Goal: Task Accomplishment & Management: Use online tool/utility

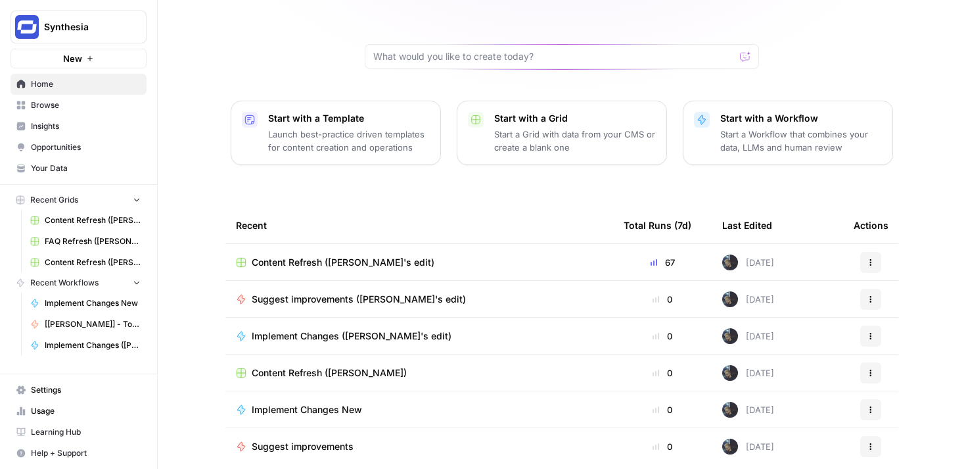
scroll to position [136, 0]
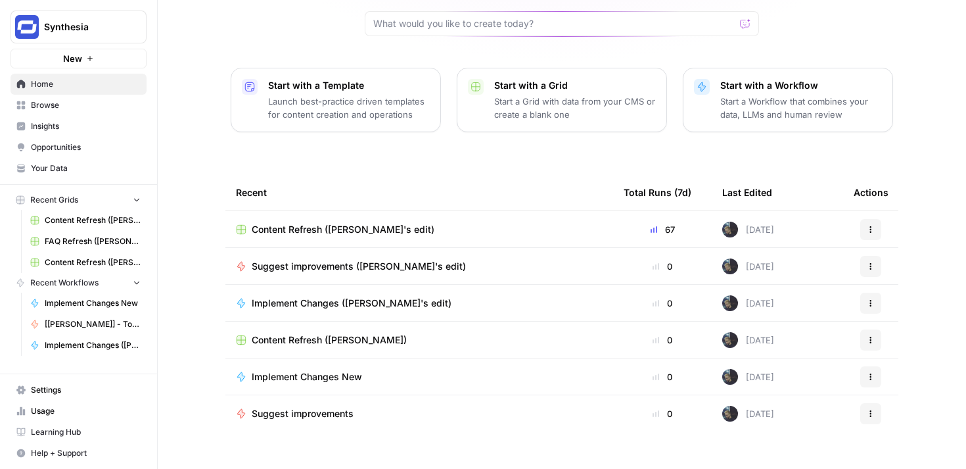
click at [358, 333] on span "Content Refresh ([PERSON_NAME])" at bounding box center [329, 339] width 155 height 13
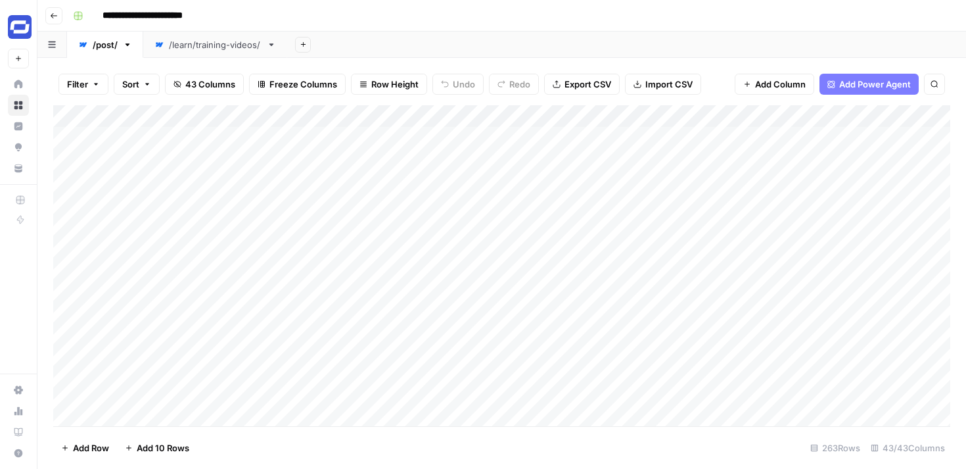
click at [59, 12] on button "Go back" at bounding box center [53, 15] width 17 height 17
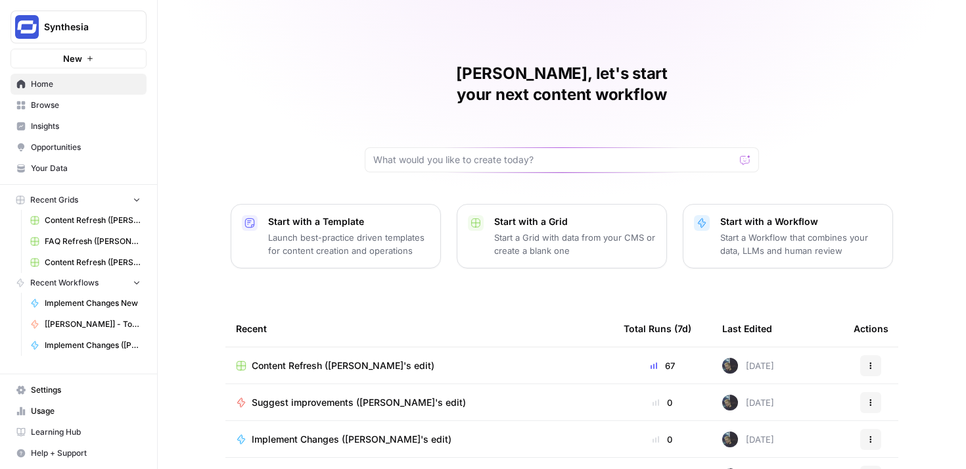
click at [358, 359] on span "Content Refresh ([PERSON_NAME]'s edit)" at bounding box center [343, 365] width 183 height 13
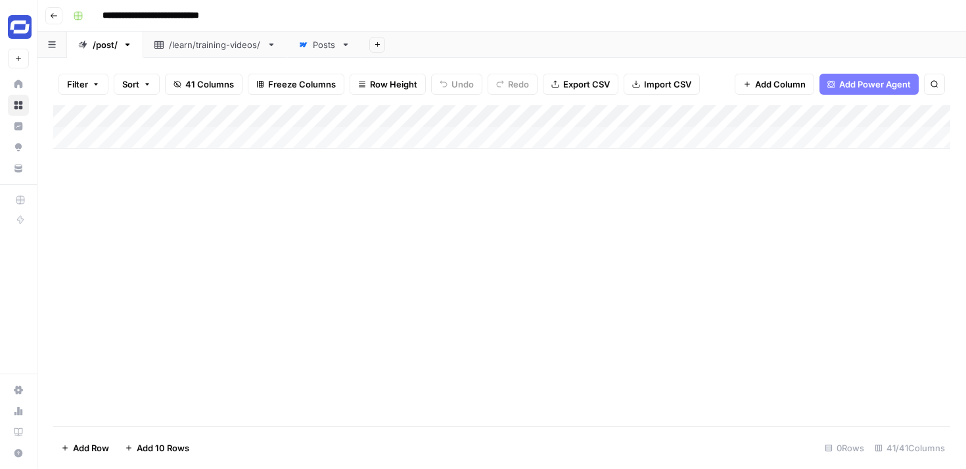
click at [82, 83] on span "Filter" at bounding box center [77, 84] width 21 height 13
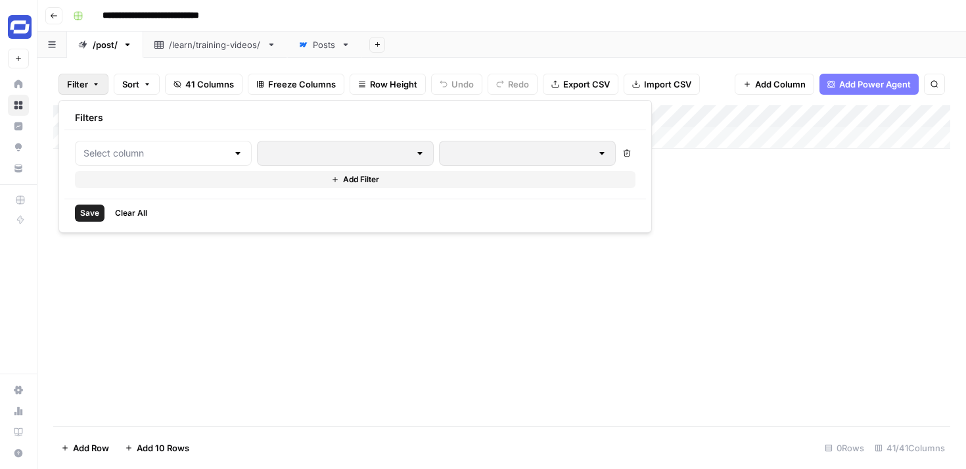
click at [308, 45] on icon at bounding box center [302, 44] width 9 height 9
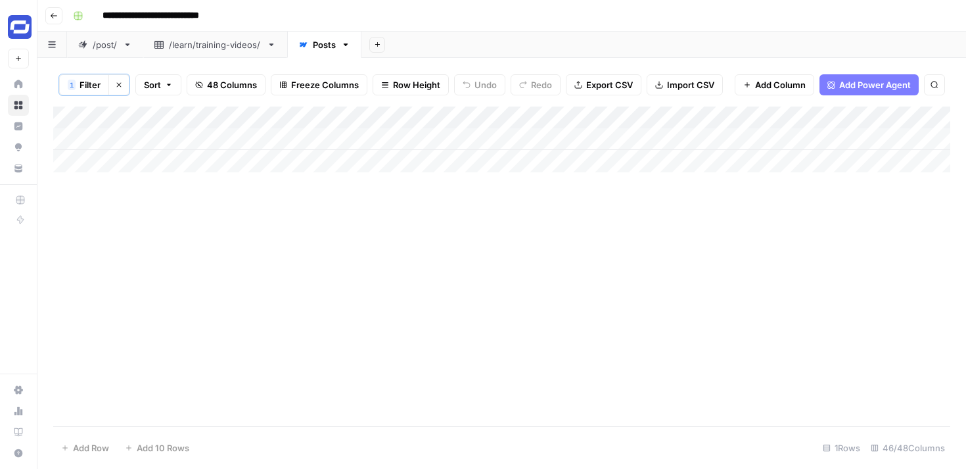
click at [94, 83] on span "Filter" at bounding box center [90, 84] width 21 height 13
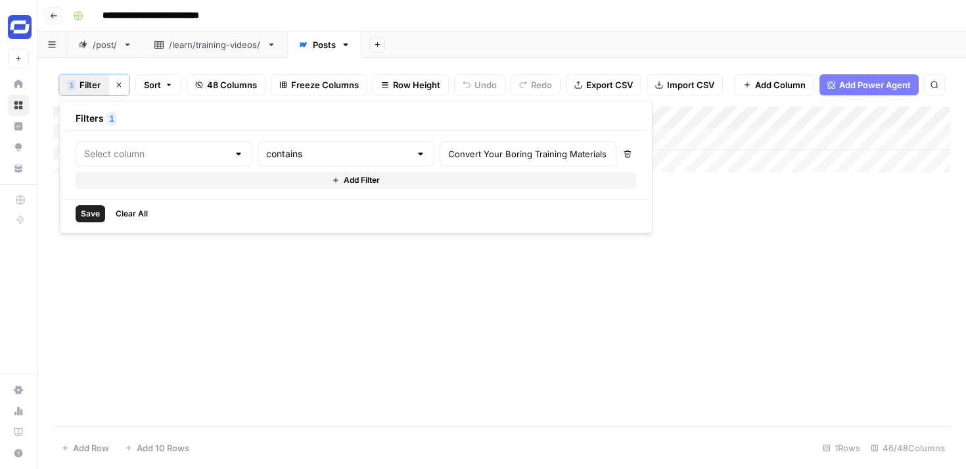
type input "Name (H1)"
click at [477, 156] on input "Convert Your Boring Training Materials into Engaging Training Videos" at bounding box center [564, 153] width 174 height 13
type input "storyboard"
click at [661, 238] on div "Add Column" at bounding box center [501, 267] width 897 height 320
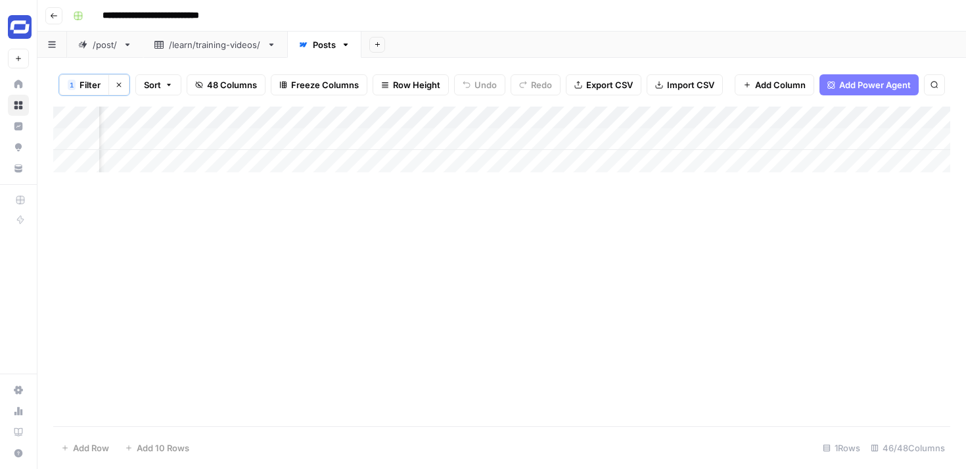
scroll to position [0, 6476]
click at [865, 139] on div "Add Column" at bounding box center [501, 140] width 897 height 66
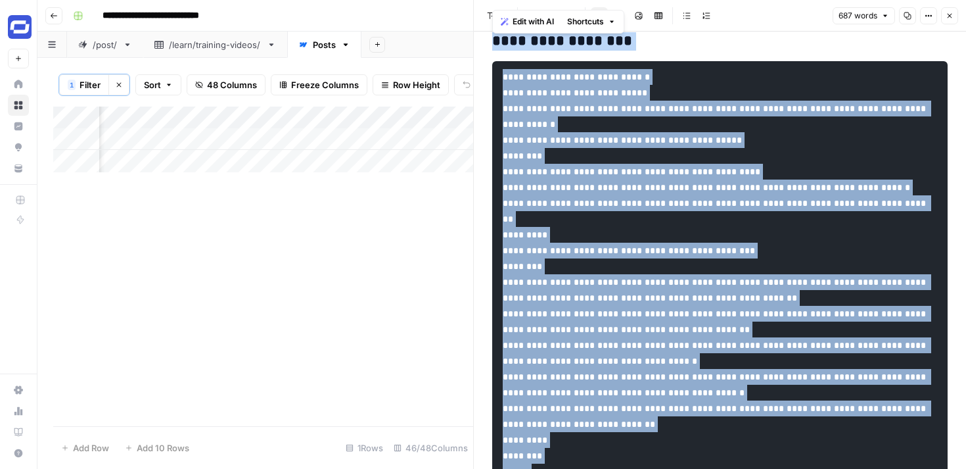
scroll to position [852, 0]
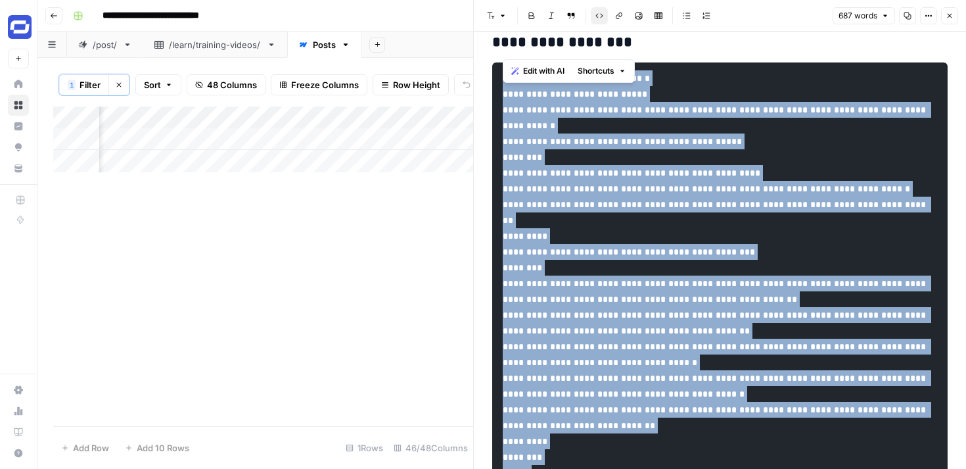
drag, startPoint x: 548, startPoint y: 408, endPoint x: 502, endPoint y: 98, distance: 313.8
click at [502, 98] on pre at bounding box center [720, 275] width 456 height 426
copy code "**********"
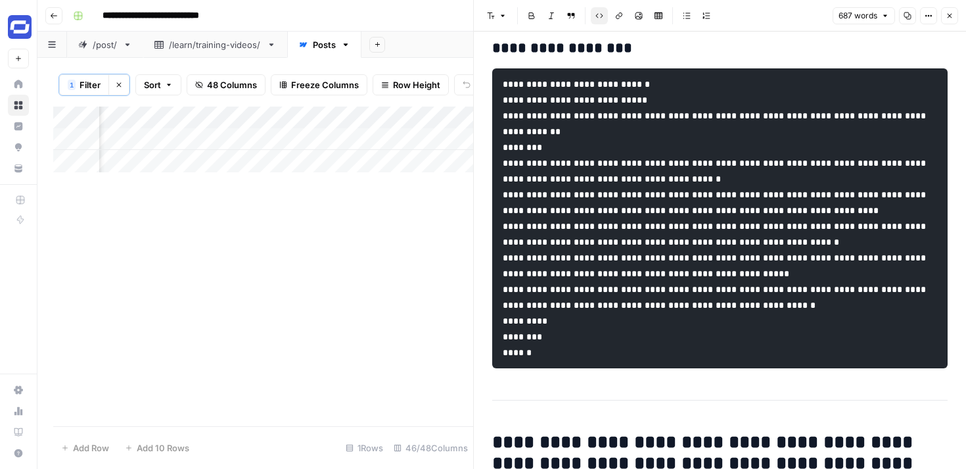
scroll to position [1525, 0]
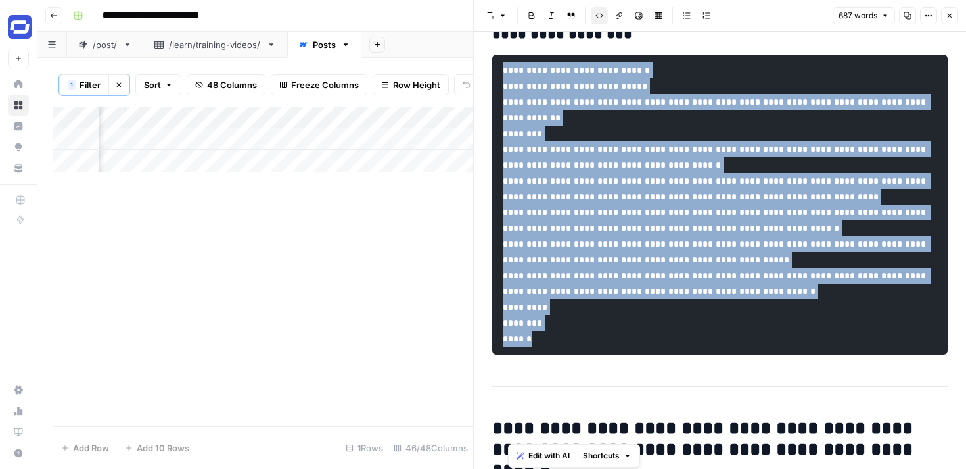
drag, startPoint x: 546, startPoint y: 432, endPoint x: 503, endPoint y: 116, distance: 318.5
click at [503, 116] on pre "**********" at bounding box center [720, 205] width 456 height 300
copy code "**********"
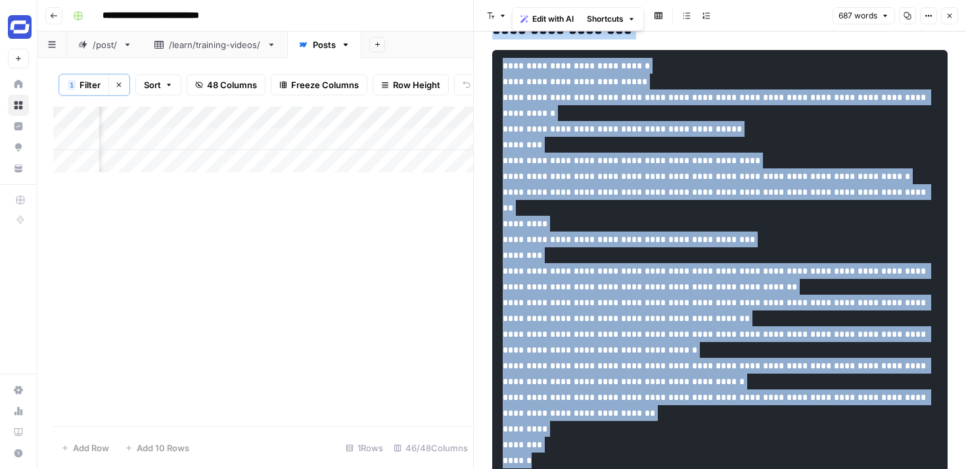
scroll to position [802, 0]
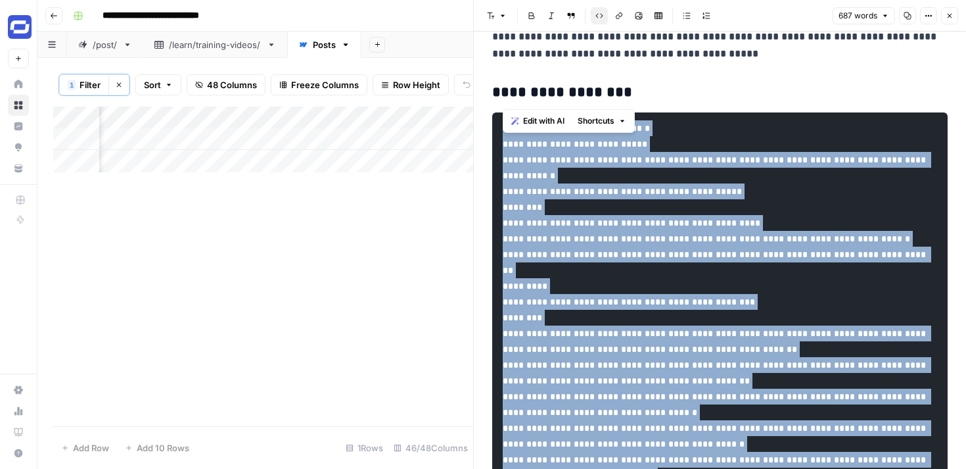
drag, startPoint x: 545, startPoint y: 408, endPoint x: 498, endPoint y: 141, distance: 271.0
click at [498, 141] on pre at bounding box center [720, 325] width 456 height 426
copy code "**********"
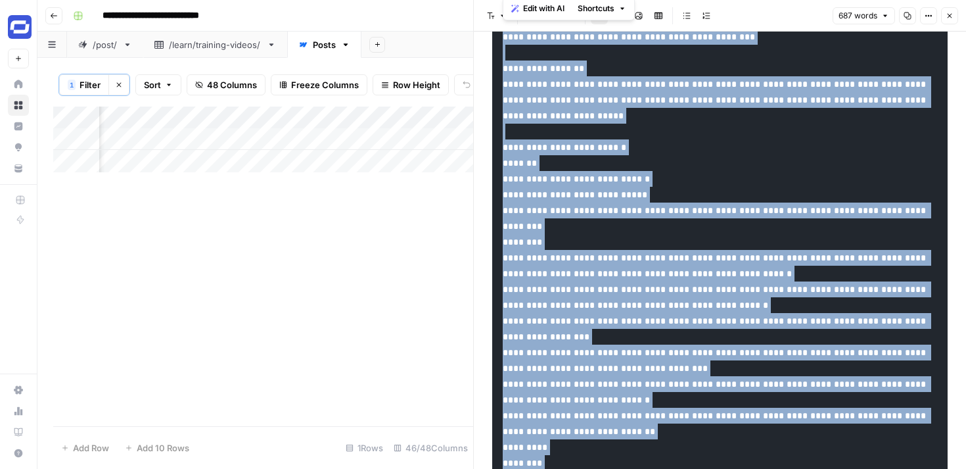
scroll to position [159, 0]
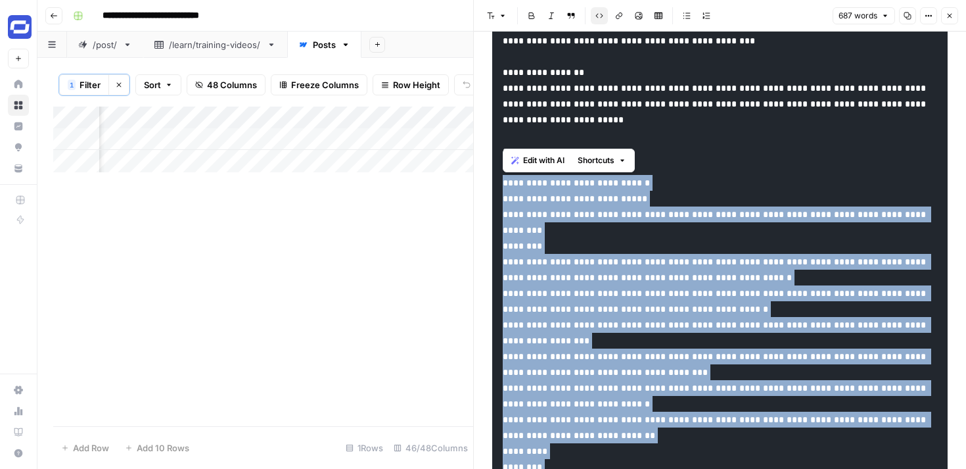
drag, startPoint x: 544, startPoint y: 377, endPoint x: 500, endPoint y: 183, distance: 199.5
click at [500, 183] on pre at bounding box center [720, 199] width 456 height 600
copy code "**********"
click at [946, 16] on icon "button" at bounding box center [950, 16] width 8 height 8
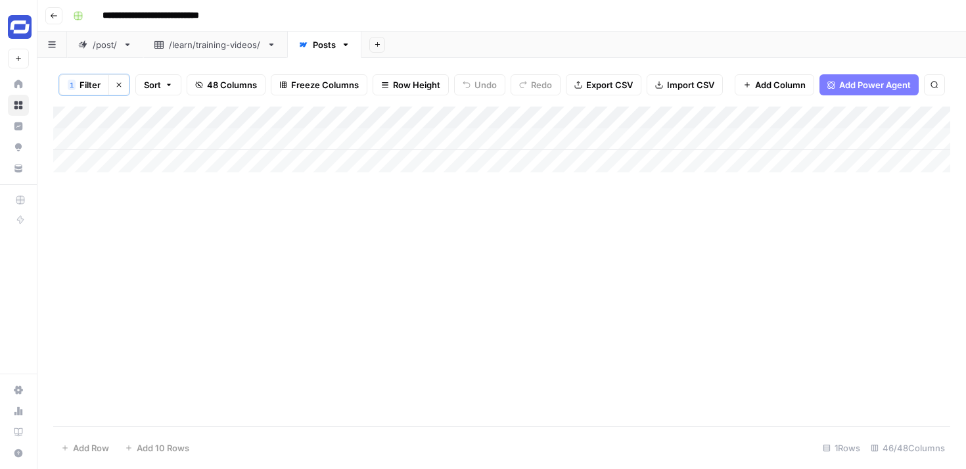
click at [299, 137] on div "Add Column" at bounding box center [501, 140] width 897 height 66
click at [88, 83] on span "Filter" at bounding box center [90, 84] width 21 height 13
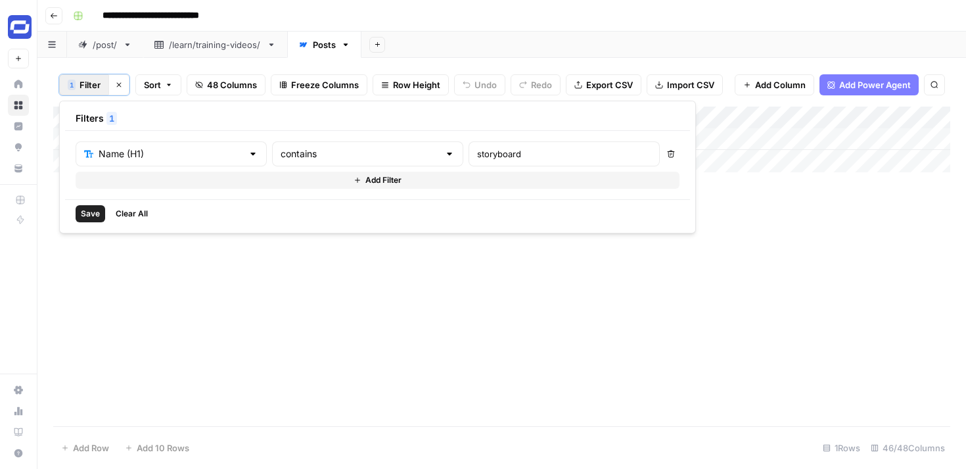
click at [469, 164] on div "storyboard" at bounding box center [564, 153] width 191 height 25
type input "how to convert"
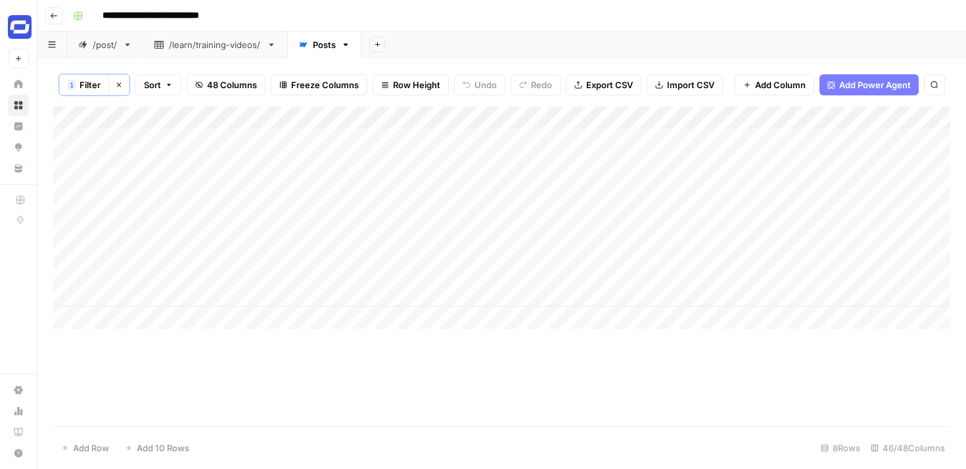
click at [584, 342] on div "Add Column" at bounding box center [501, 267] width 897 height 320
click at [502, 247] on div "Add Column" at bounding box center [501, 218] width 897 height 222
click at [502, 247] on body "**********" at bounding box center [483, 234] width 966 height 469
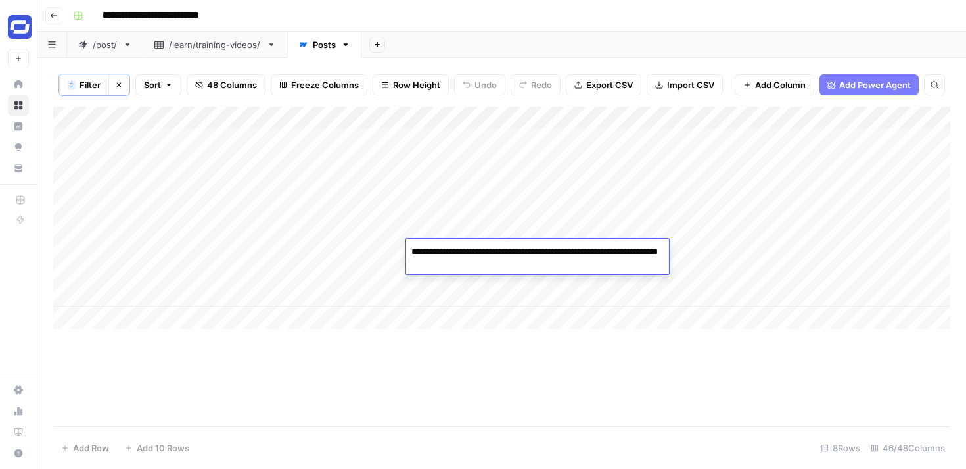
click at [80, 87] on span "Filter" at bounding box center [90, 84] width 21 height 13
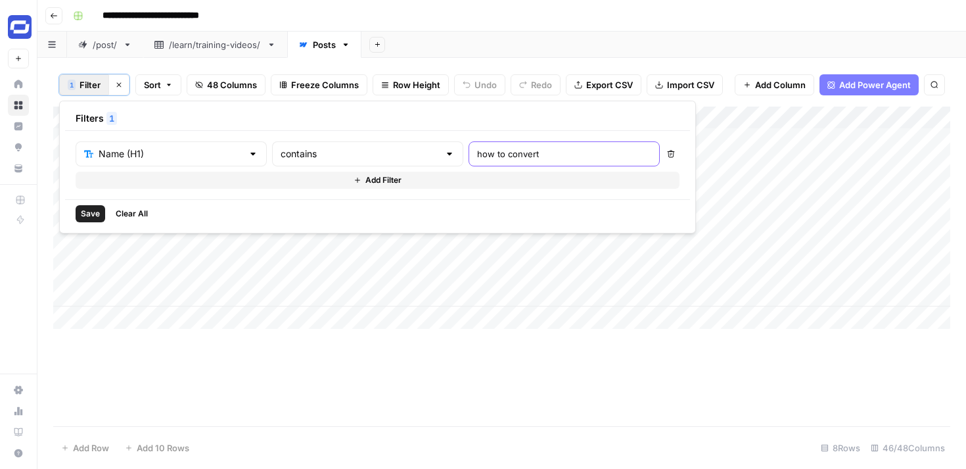
click at [477, 155] on input "how to convert" at bounding box center [564, 153] width 174 height 13
paste input "How to Convert Your Boring Training Materials into Engaging Training Videos"
type input "How to Convert Your Boring Training Materials into Engaging Training Videos"
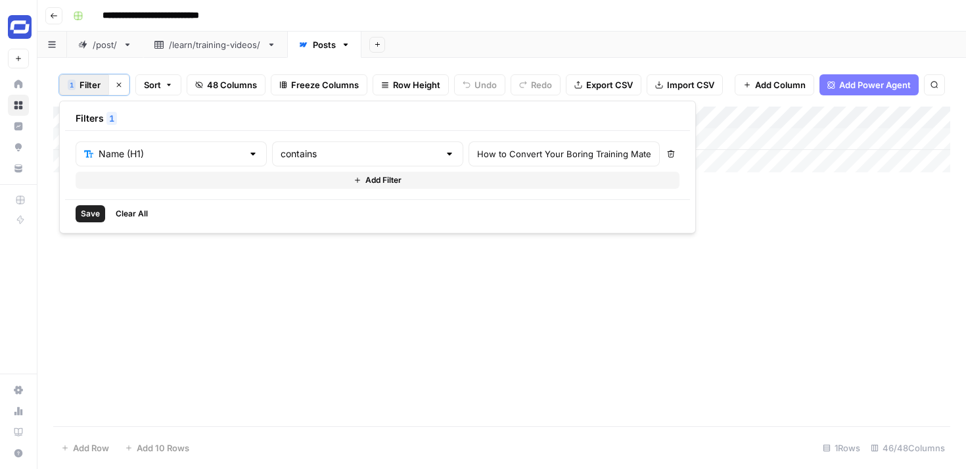
click at [499, 278] on div "Add Column" at bounding box center [501, 267] width 897 height 320
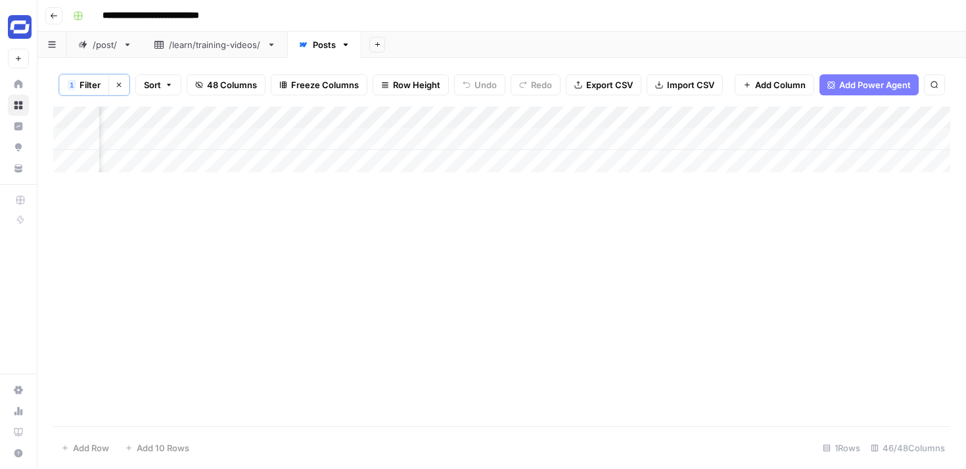
scroll to position [0, 6476]
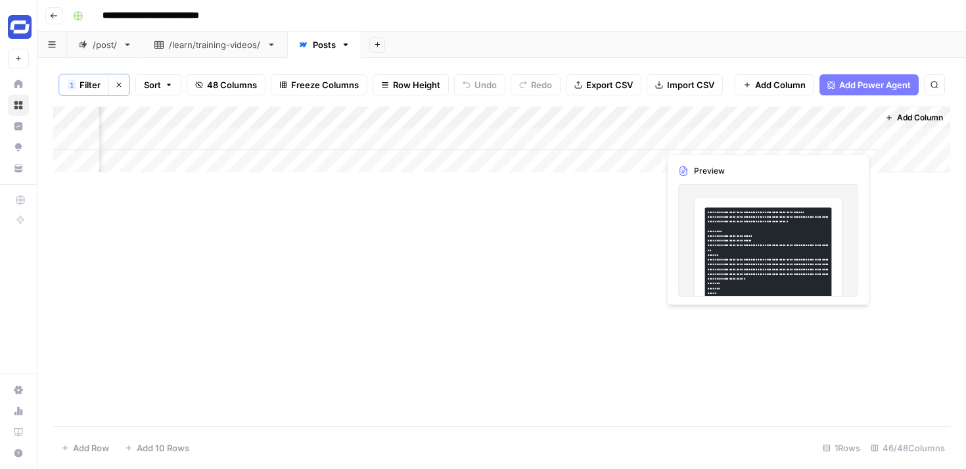
click at [841, 141] on div "Add Column" at bounding box center [501, 140] width 897 height 66
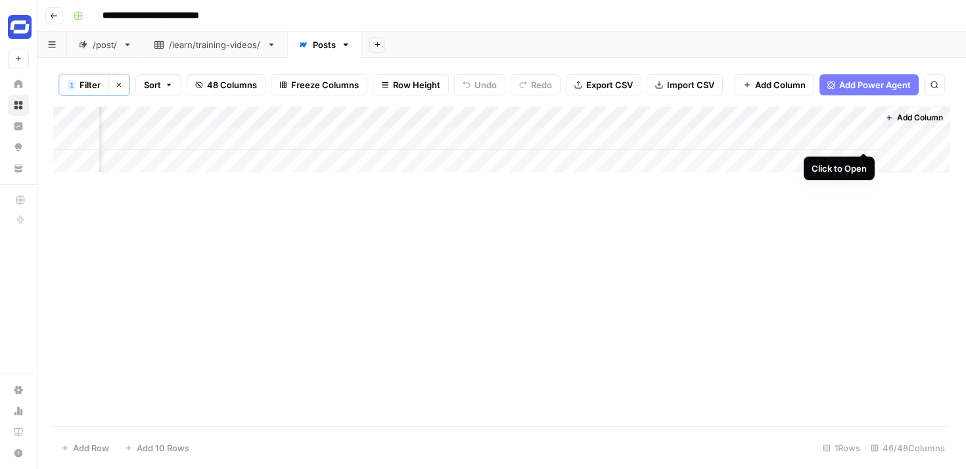
click at [865, 137] on div "Add Column" at bounding box center [501, 140] width 897 height 66
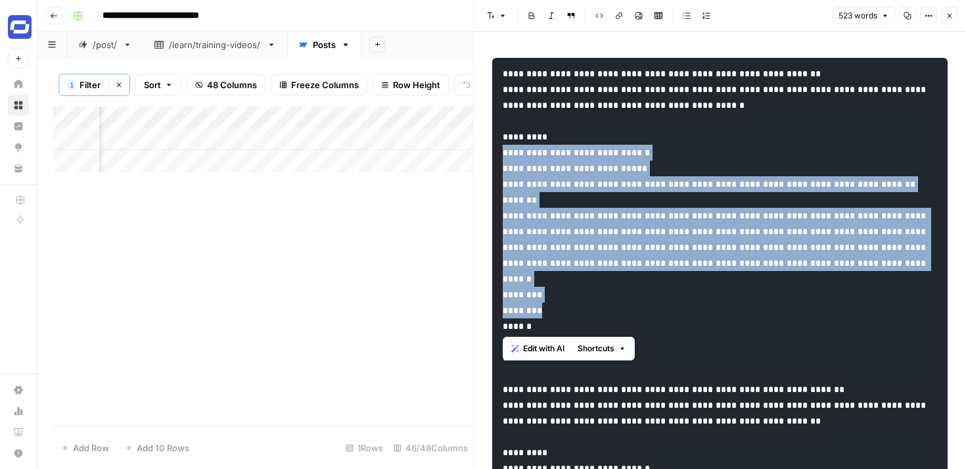
drag, startPoint x: 504, startPoint y: 153, endPoint x: 618, endPoint y: 324, distance: 205.7
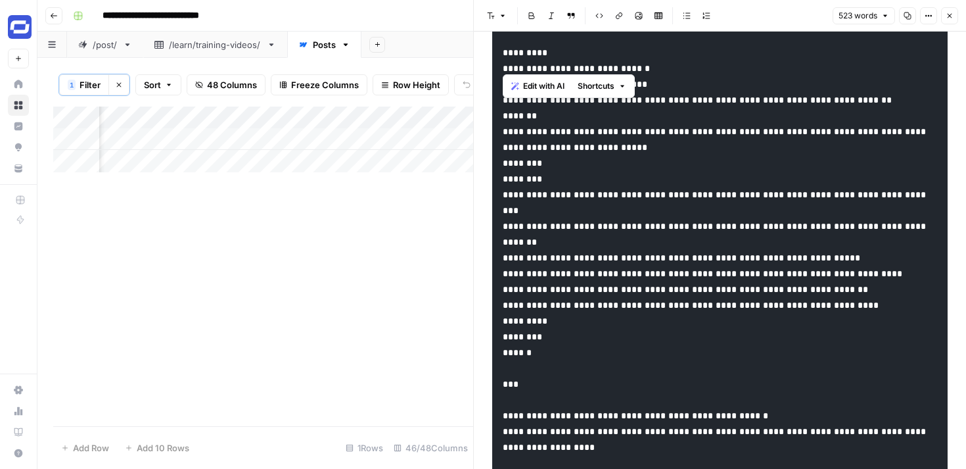
scroll to position [407, 0]
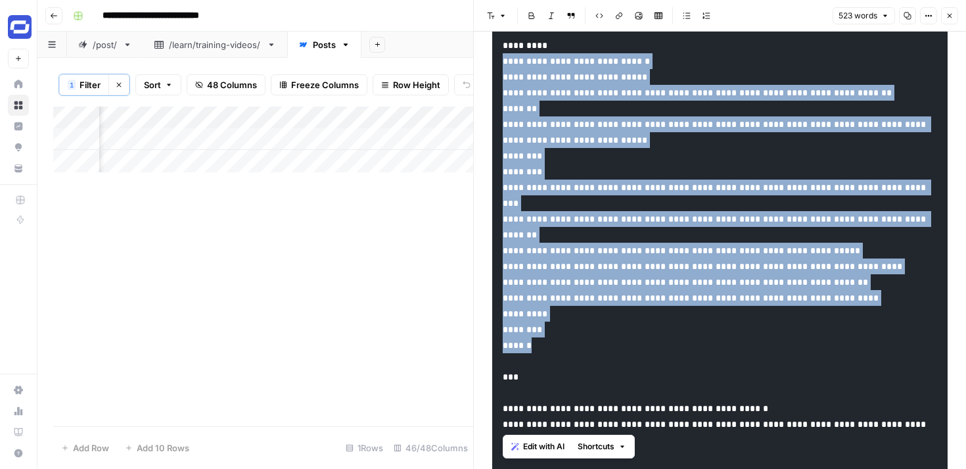
drag, startPoint x: 546, startPoint y: 423, endPoint x: 500, endPoint y: 98, distance: 328.7
copy code "**********"
